Goal: Navigation & Orientation: Find specific page/section

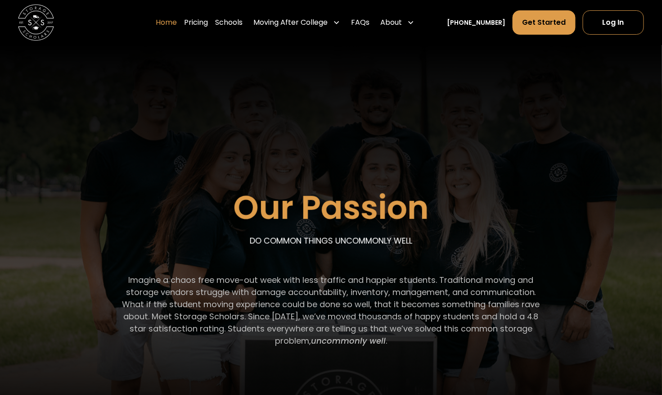
click at [177, 23] on link "Home" at bounding box center [166, 22] width 21 height 25
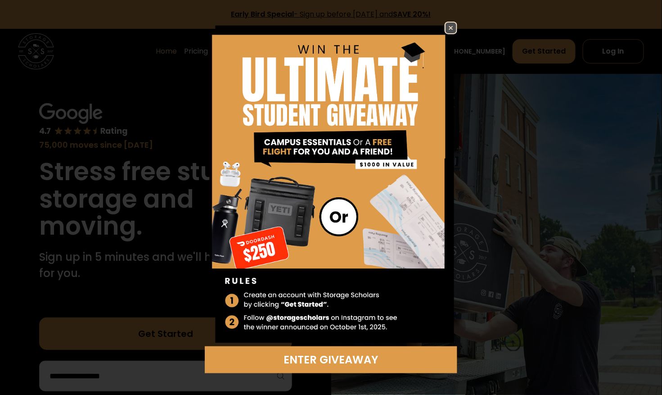
click at [450, 28] on img at bounding box center [451, 28] width 11 height 11
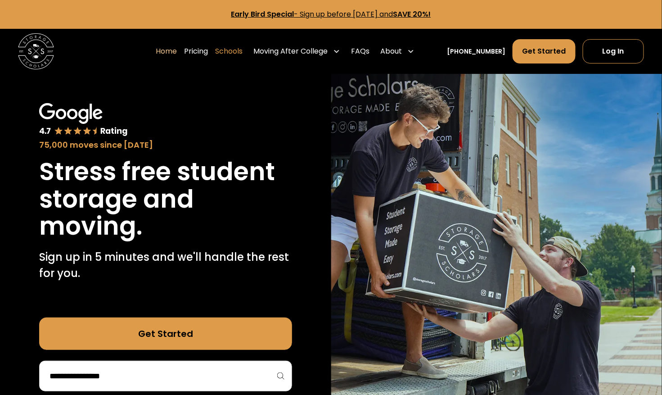
click at [243, 50] on link "Schools" at bounding box center [228, 51] width 27 height 25
